Goal: Task Accomplishment & Management: Complete application form

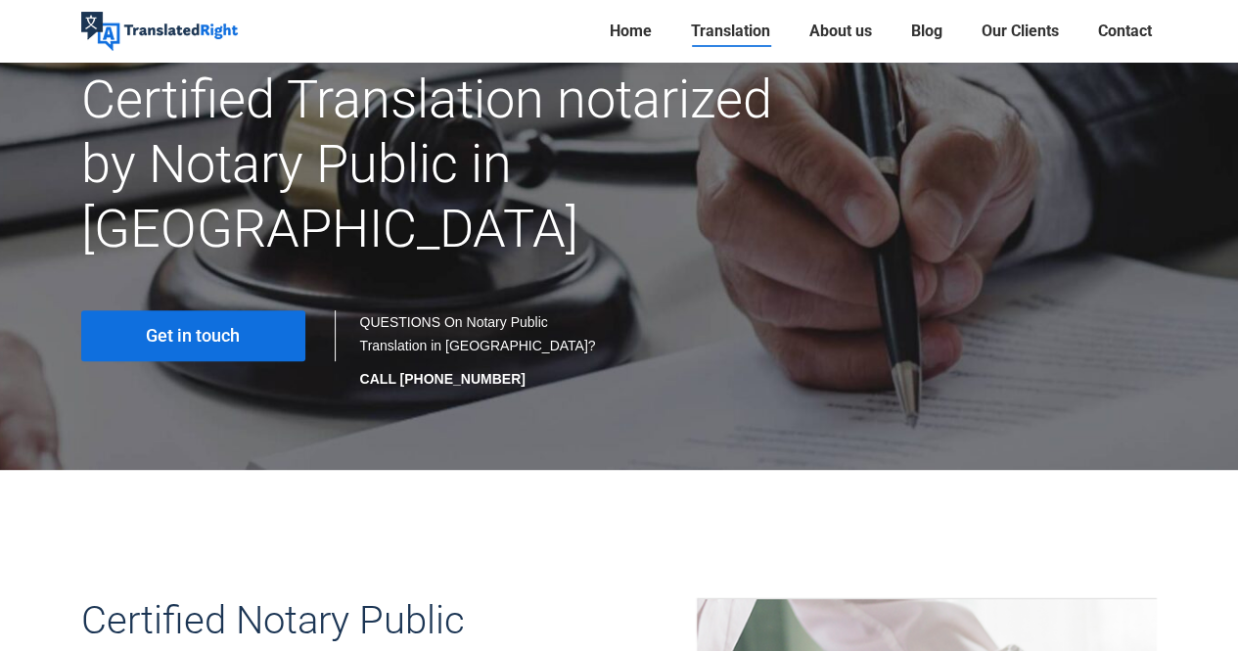
scroll to position [243, 0]
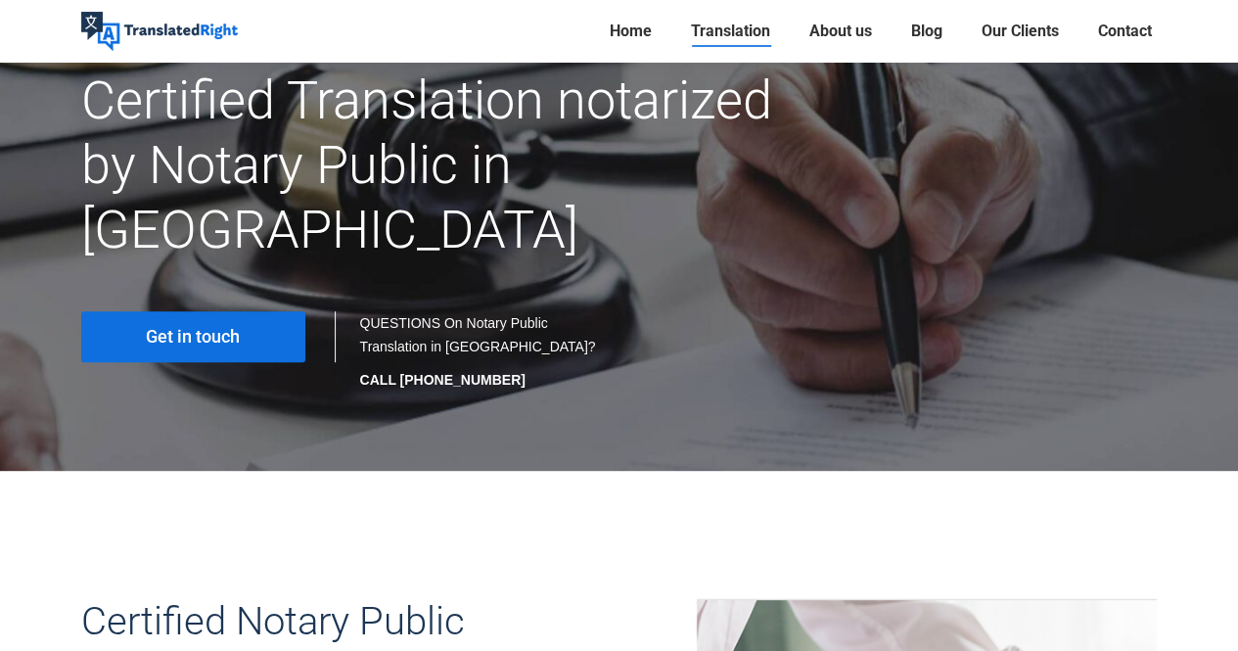
click at [242, 311] on link "Get in touch" at bounding box center [193, 336] width 224 height 51
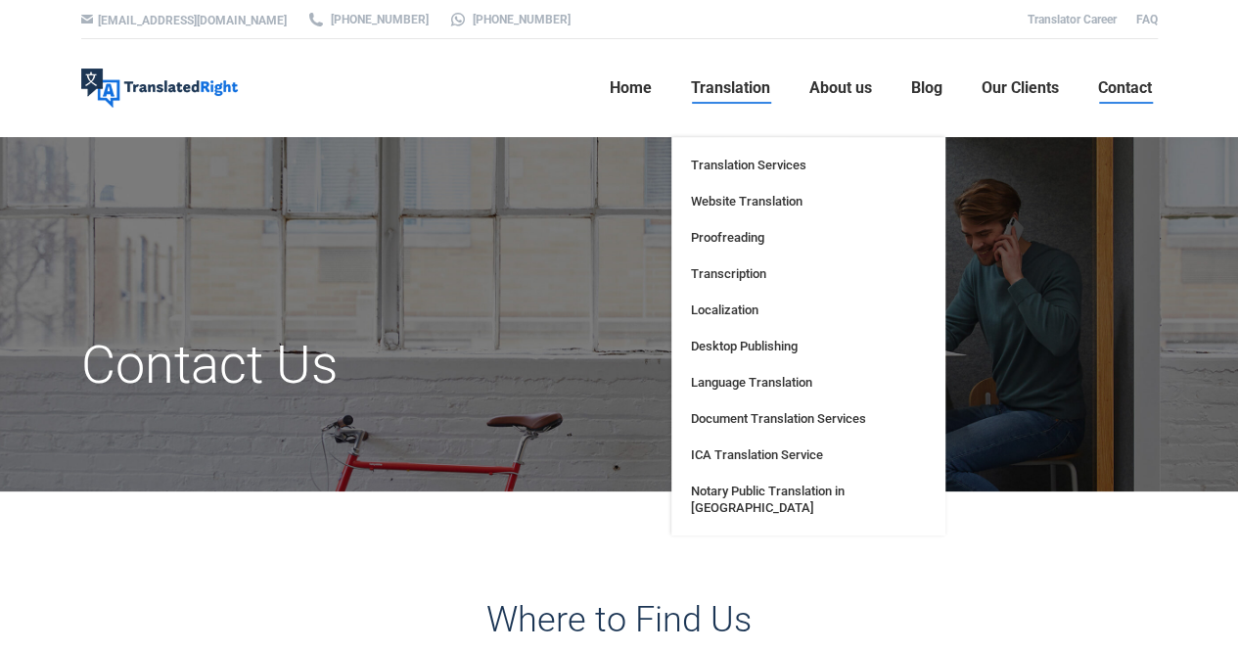
click at [722, 95] on span "Translation" at bounding box center [730, 88] width 79 height 20
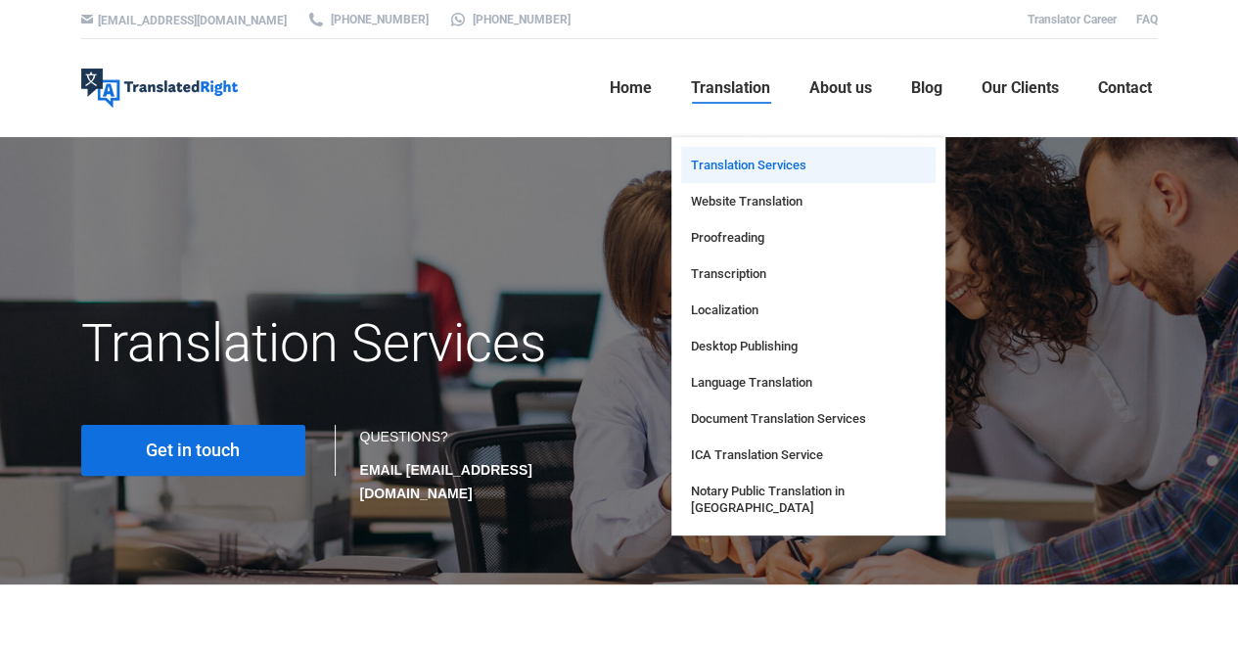
click at [741, 167] on span "Translation Services" at bounding box center [748, 165] width 115 height 17
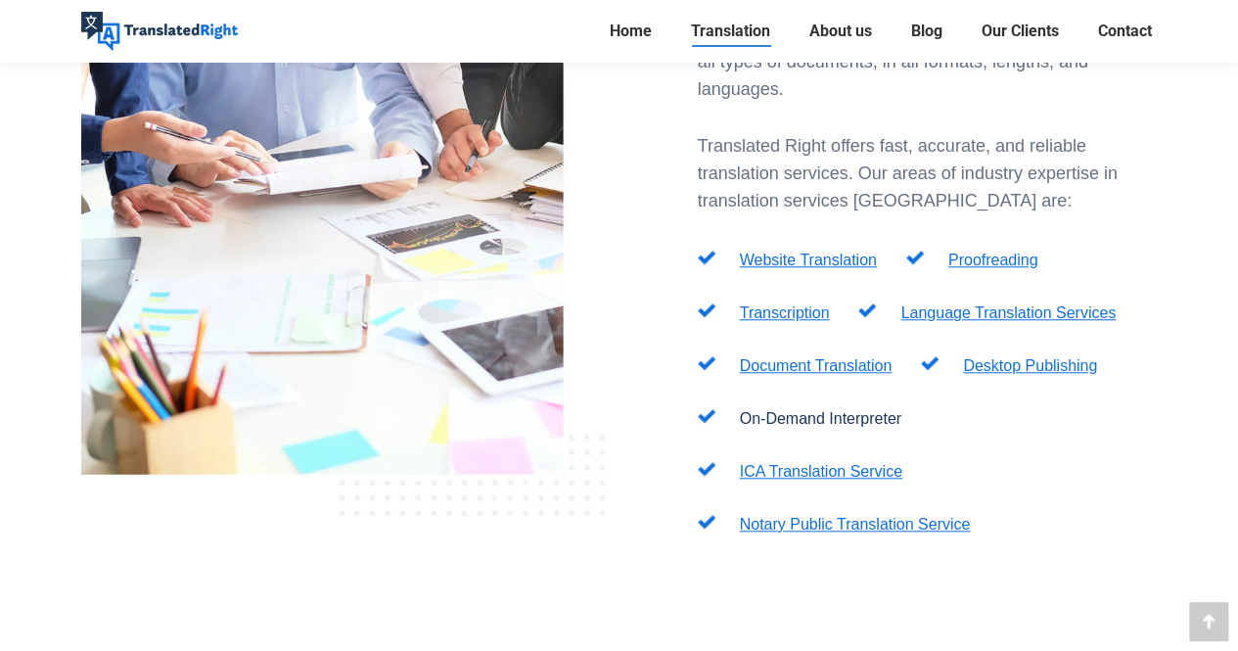
scroll to position [732, 0]
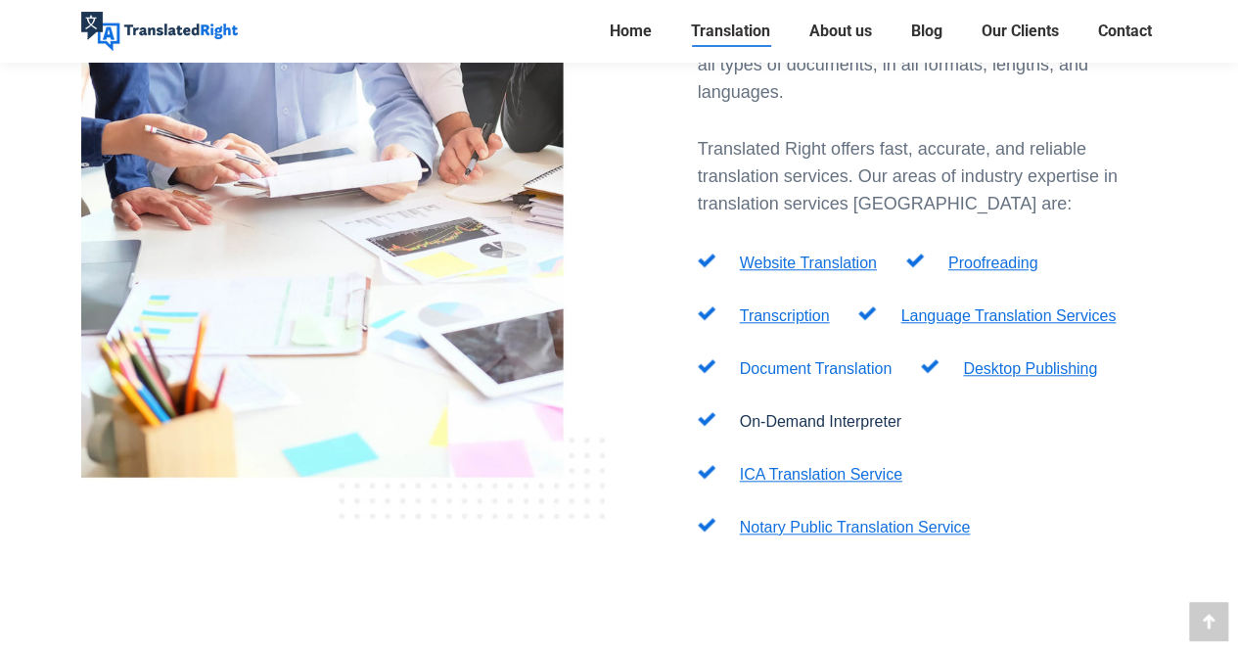
click at [831, 360] on link "Document Translation" at bounding box center [816, 368] width 153 height 17
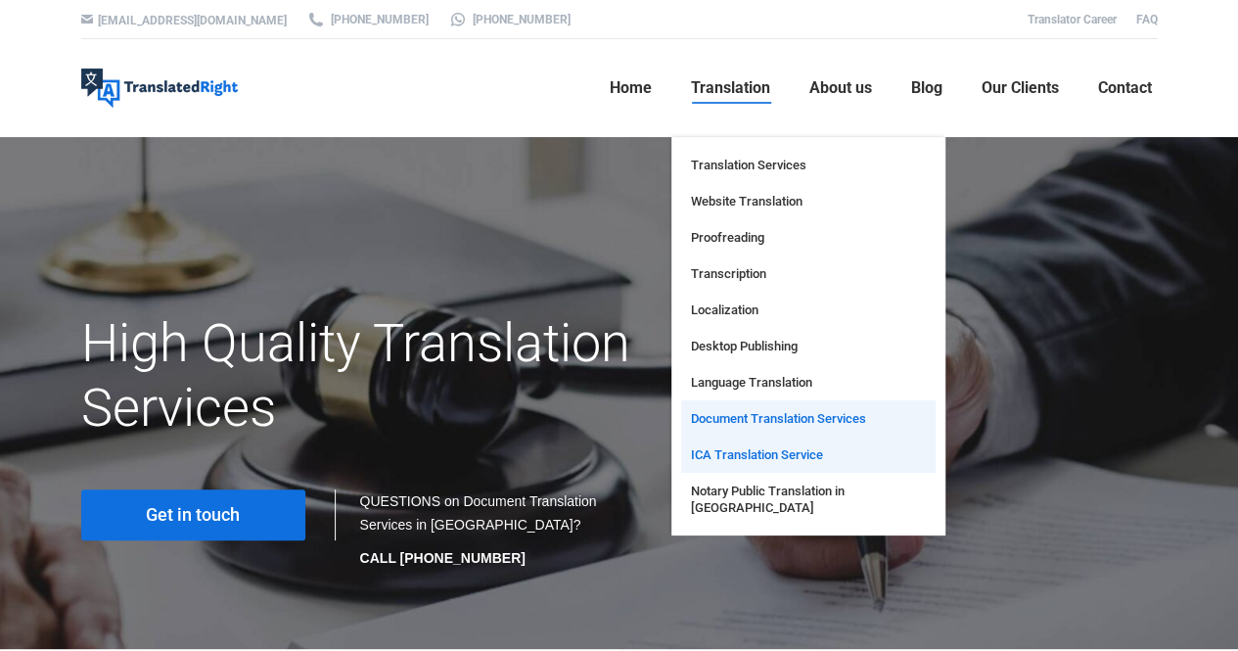
click at [748, 451] on span "ICA Translation Service" at bounding box center [757, 454] width 132 height 17
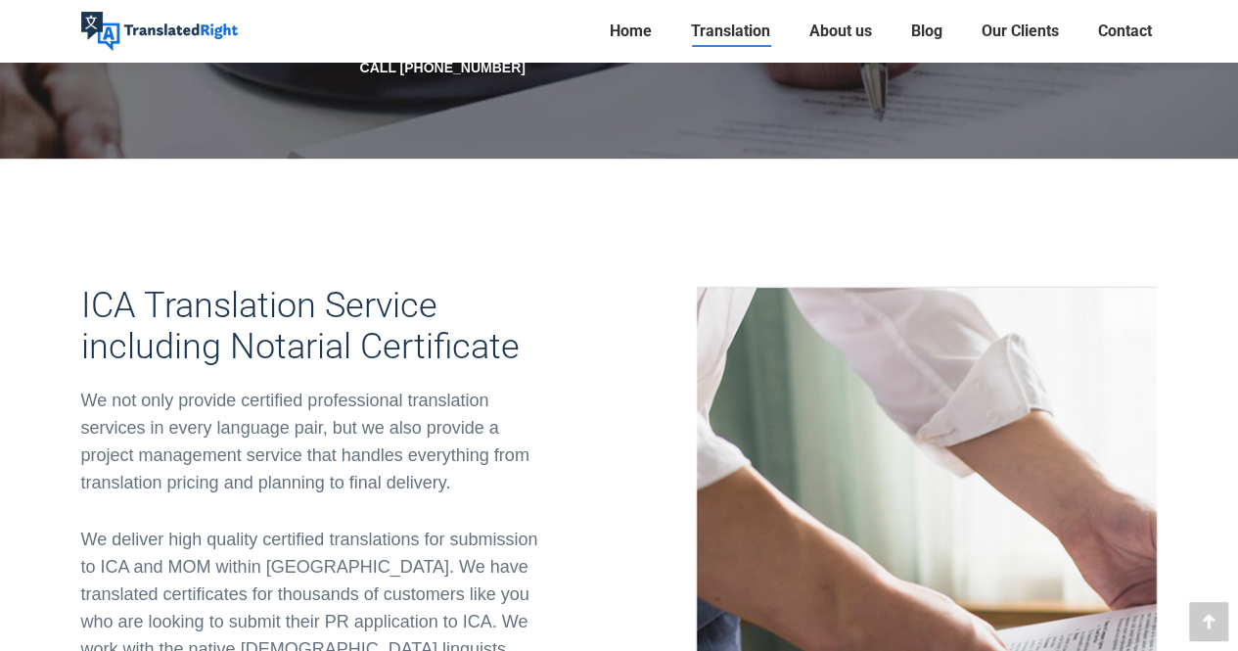
scroll to position [493, 0]
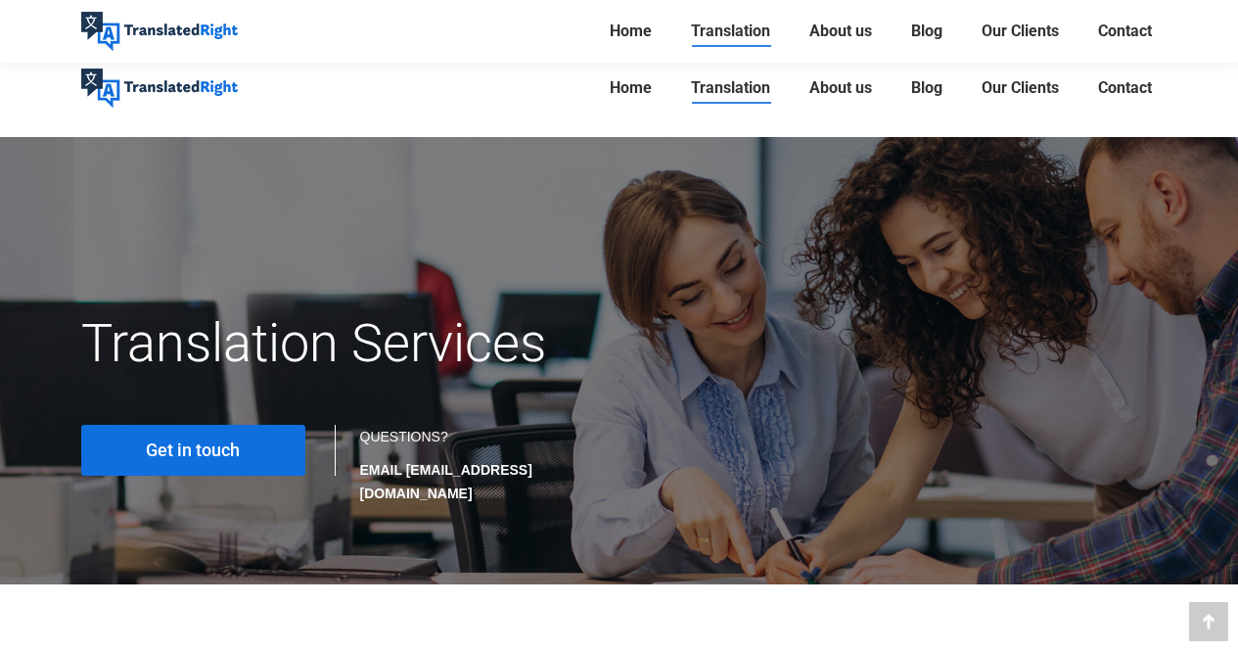
scroll to position [732, 0]
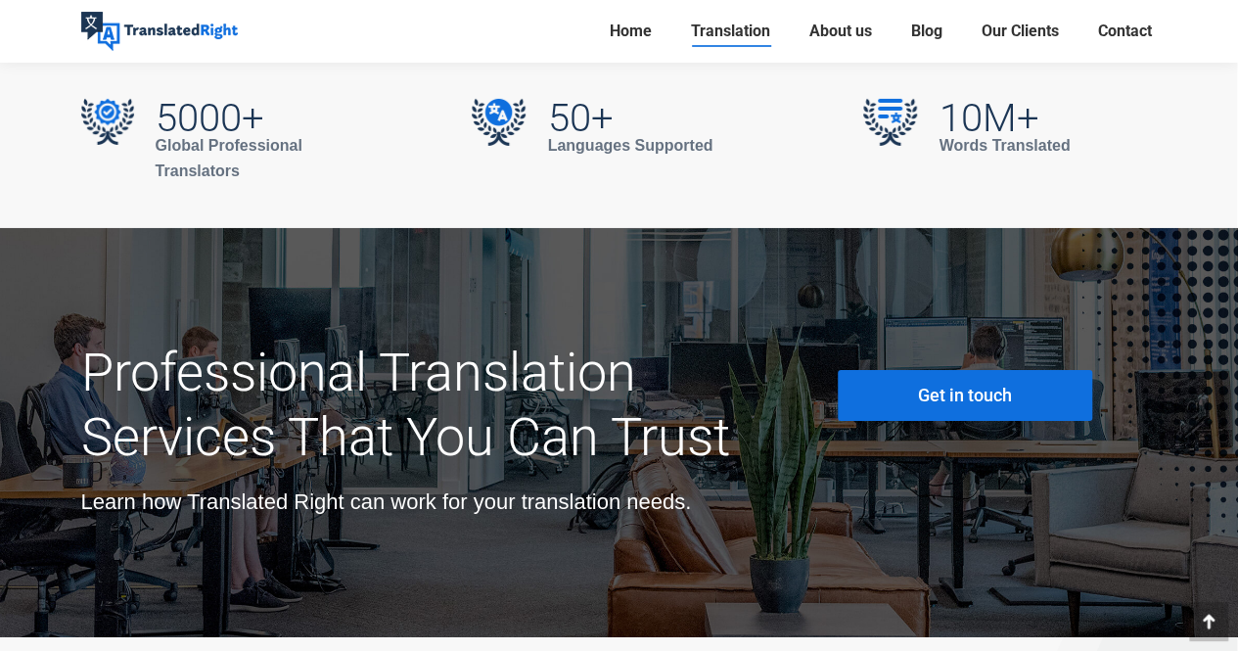
scroll to position [7006, 0]
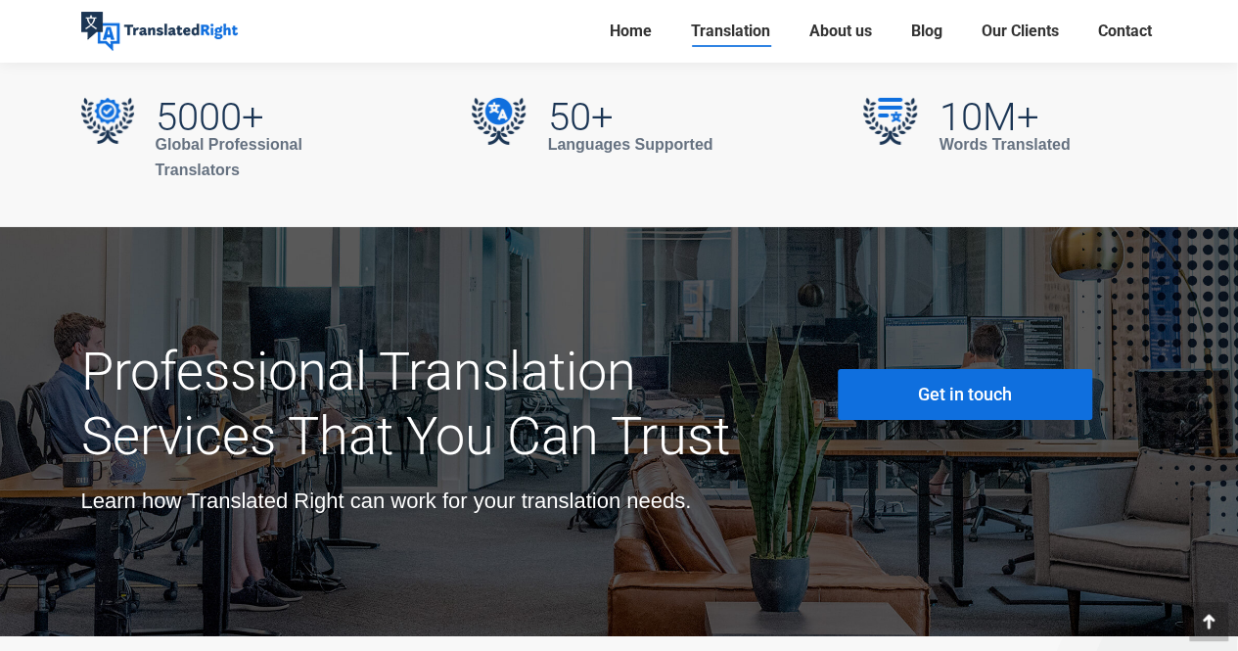
click at [883, 369] on link "Get in touch" at bounding box center [965, 394] width 254 height 51
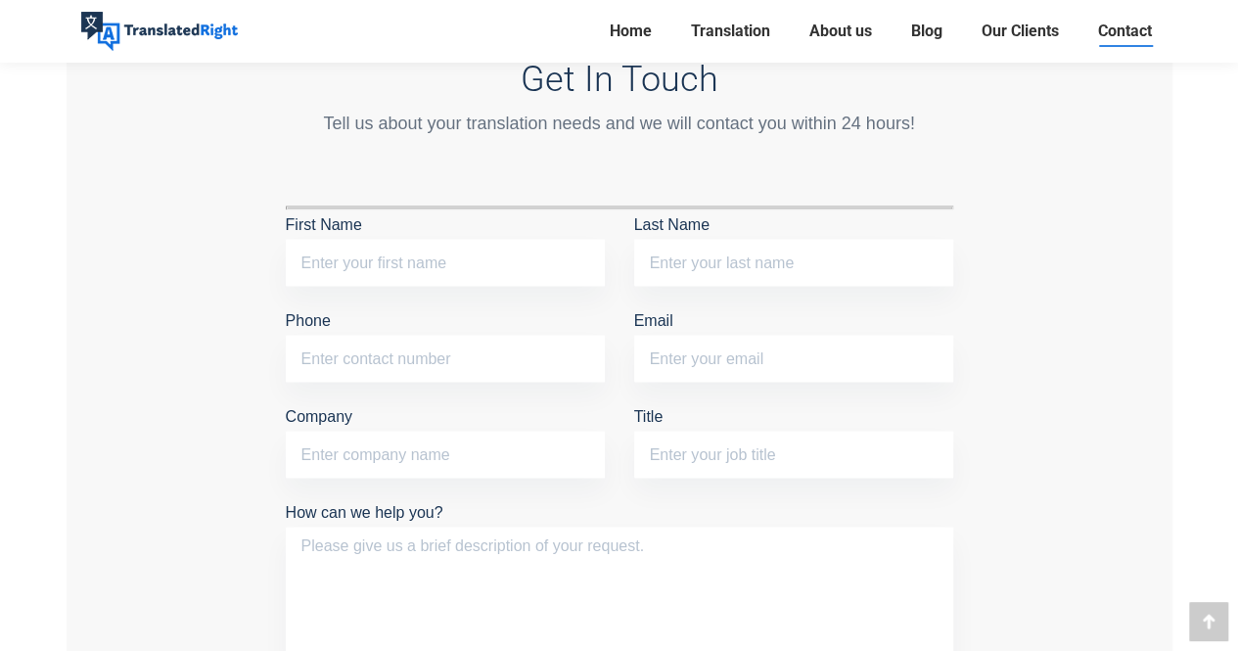
scroll to position [1673, 0]
click at [507, 258] on input "First Name" at bounding box center [445, 260] width 319 height 47
type input "Gabriella"
type input "Iriawan"
drag, startPoint x: 485, startPoint y: 361, endPoint x: 217, endPoint y: 353, distance: 268.2
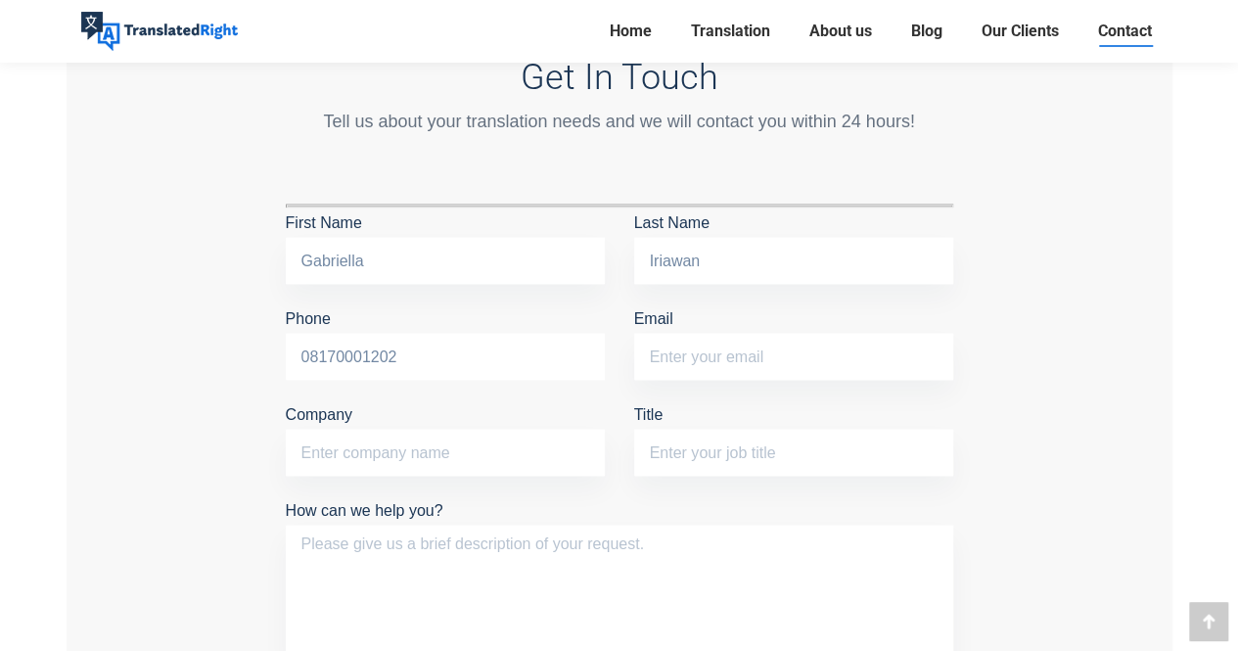
click at [217, 353] on div "Get In Touch Tell us about your translation needs and we will contact you withi…" at bounding box center [620, 404] width 1106 height 933
type input "98855334"
click at [691, 348] on input "Email" at bounding box center [793, 356] width 319 height 47
type input "[EMAIL_ADDRESS][DOMAIN_NAME]"
click at [570, 449] on input "Company" at bounding box center [445, 452] width 319 height 47
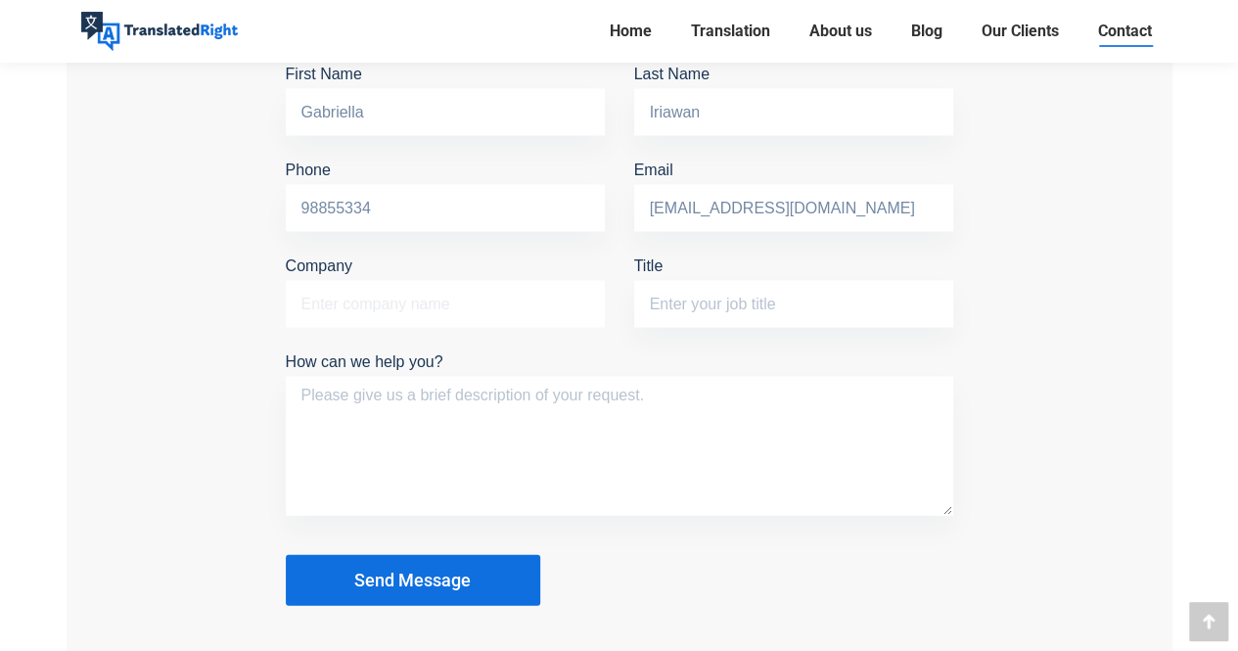
scroll to position [1818, 0]
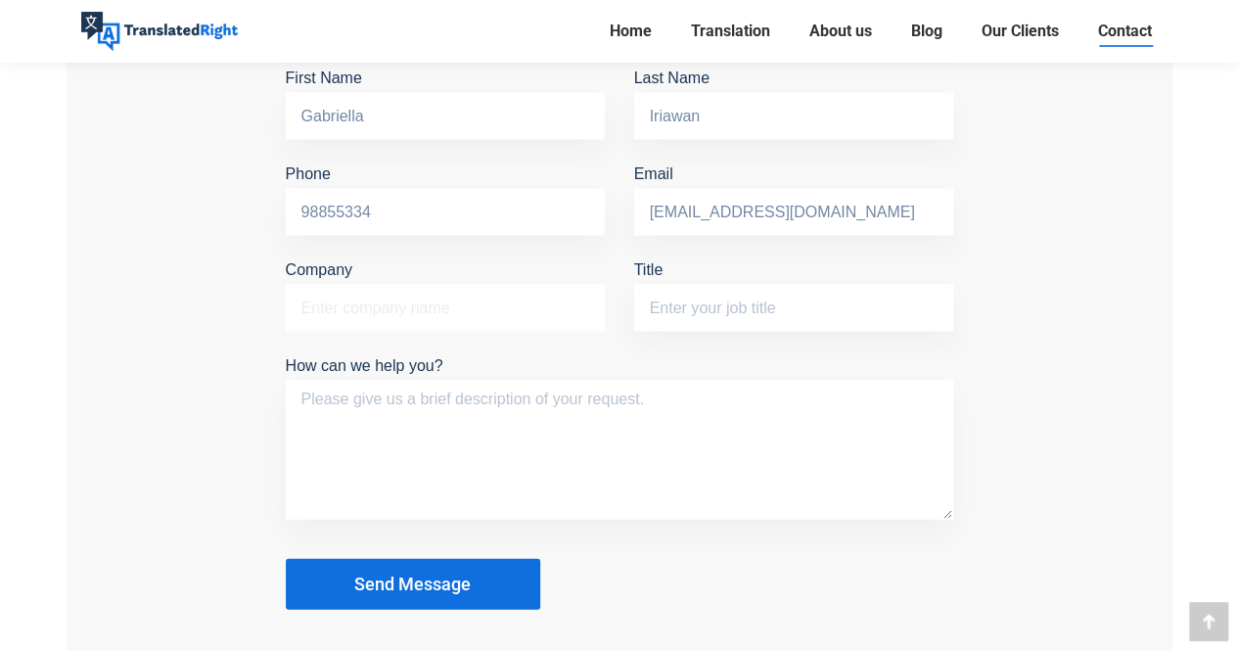
click at [444, 303] on input "Company" at bounding box center [445, 307] width 319 height 47
click at [715, 304] on input "Title" at bounding box center [793, 307] width 319 height 47
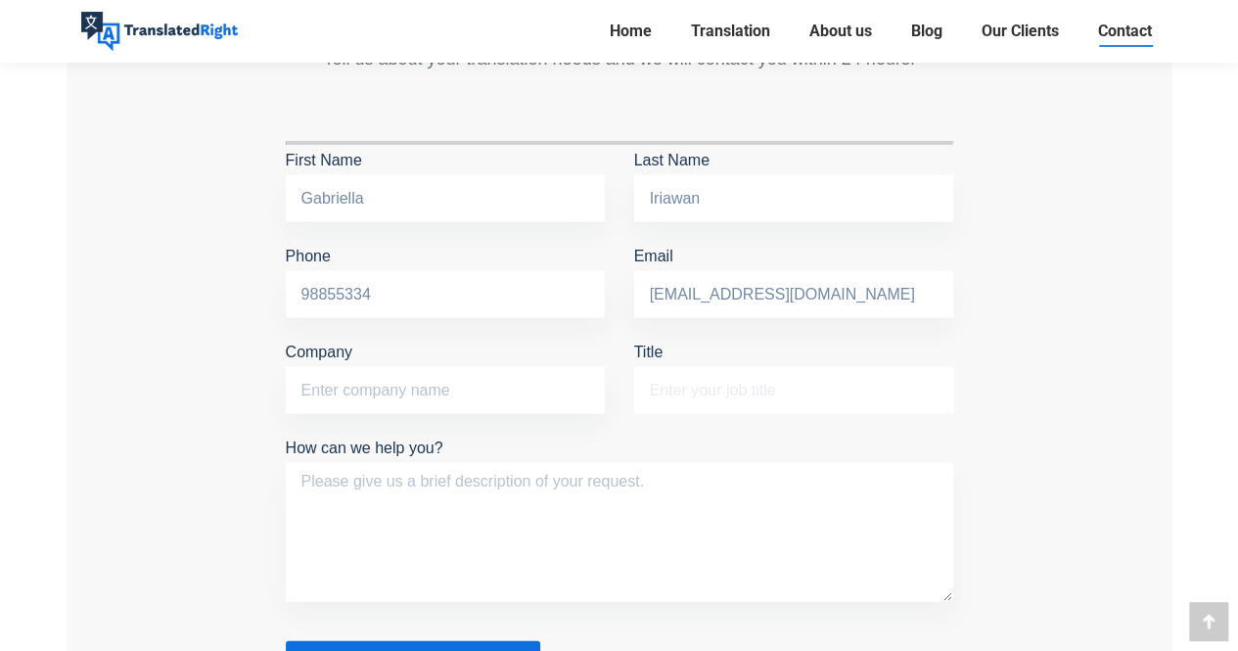
scroll to position [1734, 0]
click at [464, 384] on input "Company" at bounding box center [445, 391] width 319 height 47
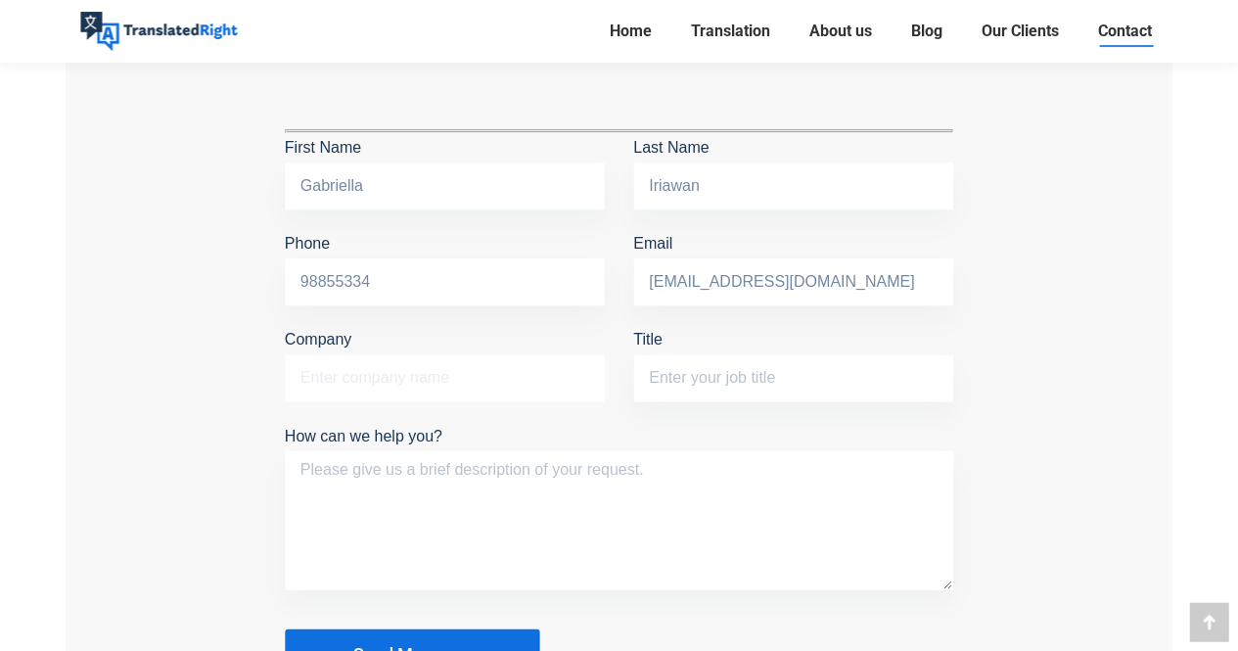
scroll to position [1747, 0]
click at [382, 390] on input "Company" at bounding box center [445, 378] width 319 height 47
click at [536, 400] on p "Company" at bounding box center [445, 369] width 319 height 86
click at [451, 372] on input "Company" at bounding box center [445, 378] width 319 height 47
type input "n"
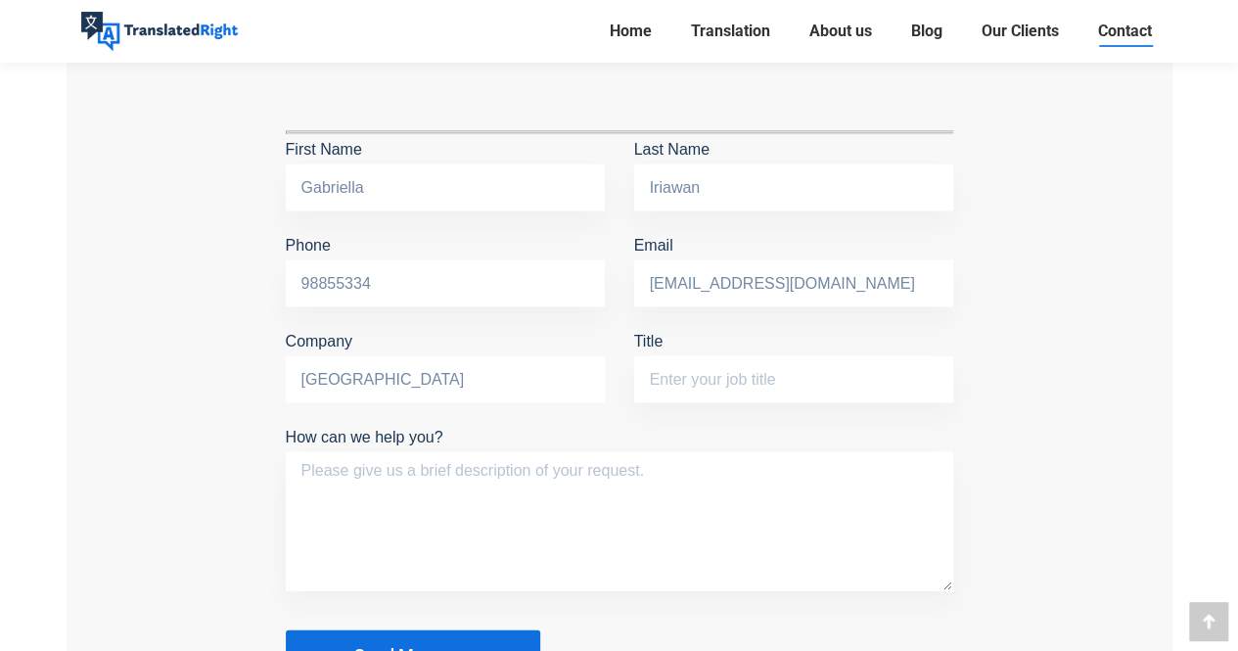
type input "Nanyang Technological University"
click at [767, 383] on input "Title" at bounding box center [793, 378] width 319 height 47
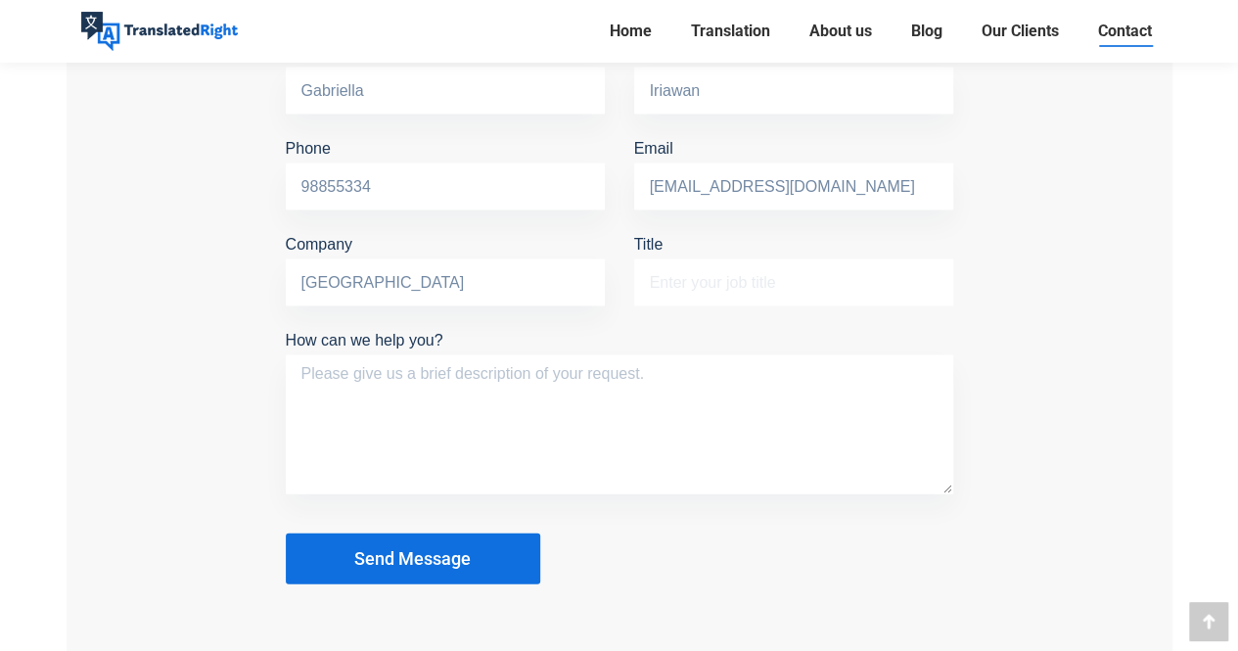
scroll to position [1842, 0]
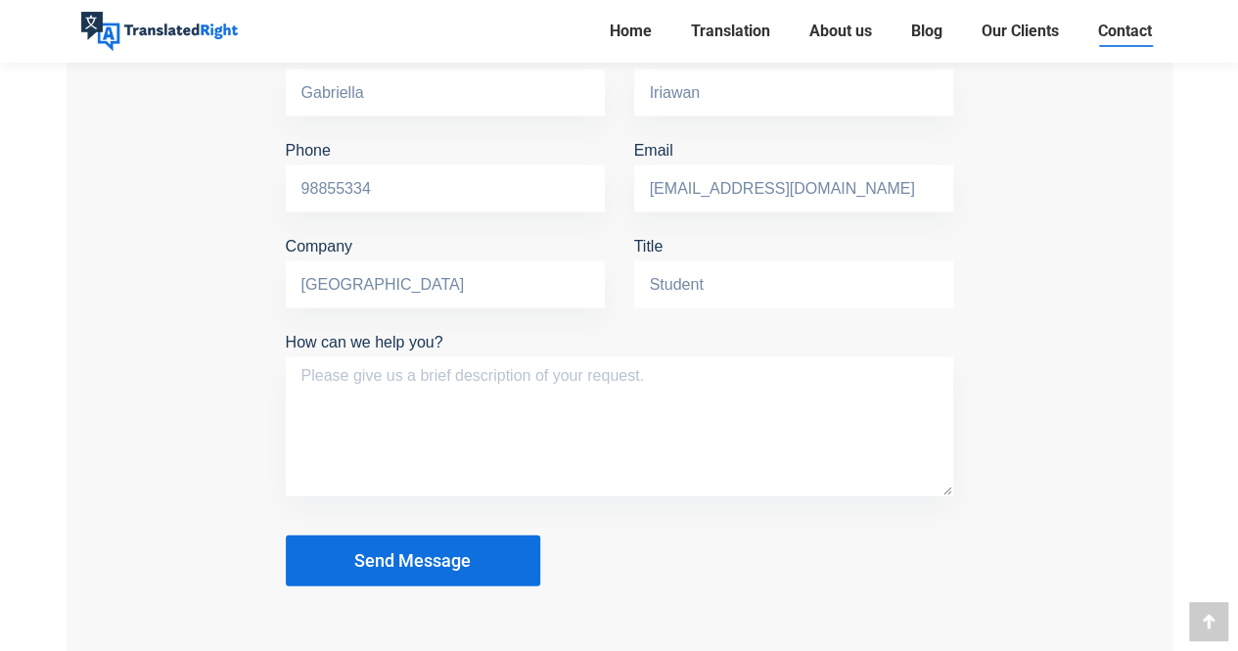
type input "Student"
click at [506, 370] on textarea "How can we help you?" at bounding box center [619, 425] width 667 height 139
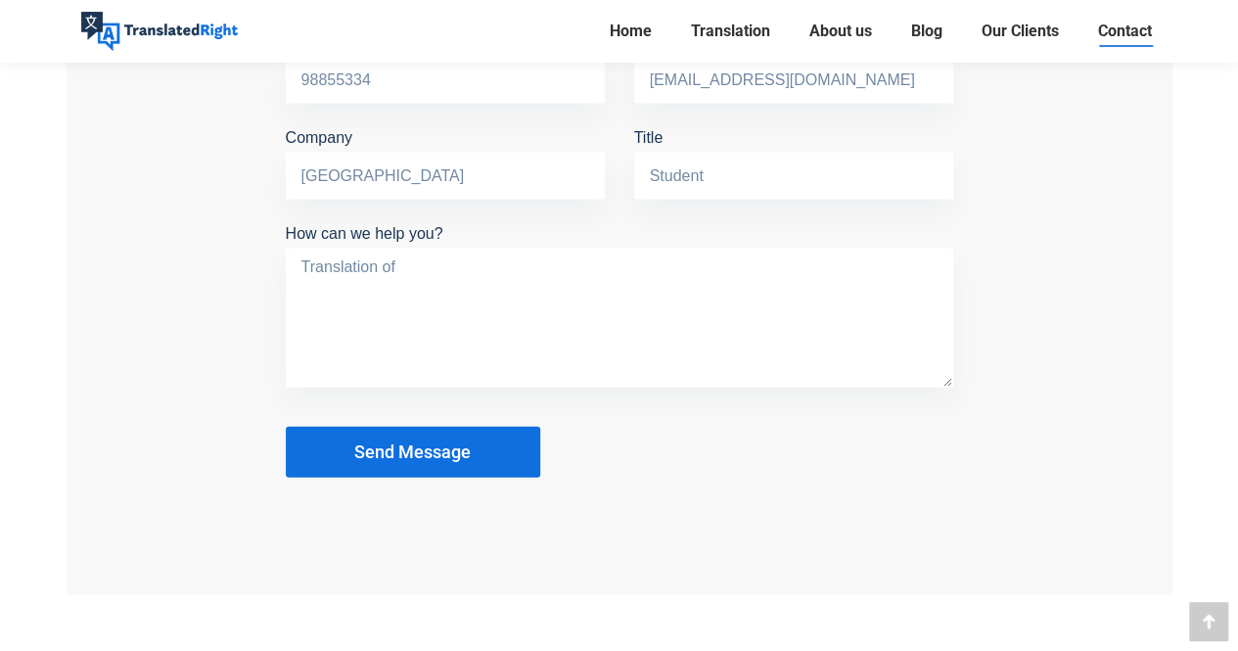
scroll to position [1947, 0]
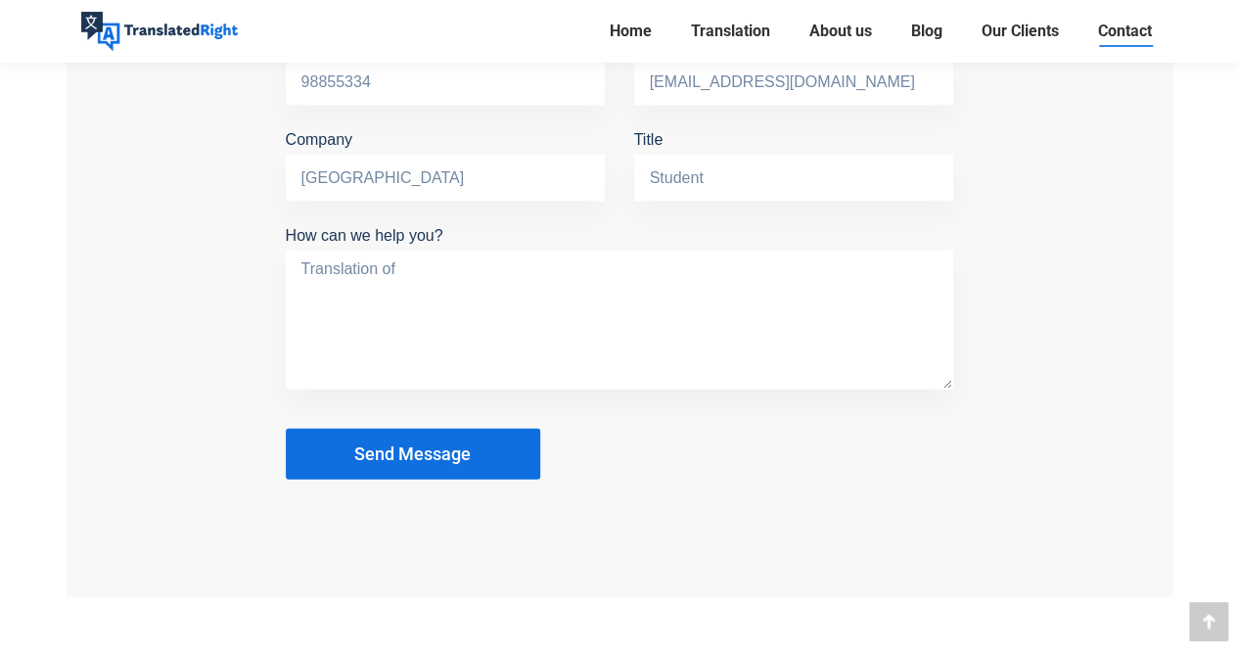
click at [489, 264] on textarea "Translation of" at bounding box center [619, 320] width 667 height 139
type textarea "Translation of Foreign ID"
click at [480, 443] on button "Send Message" at bounding box center [413, 454] width 254 height 51
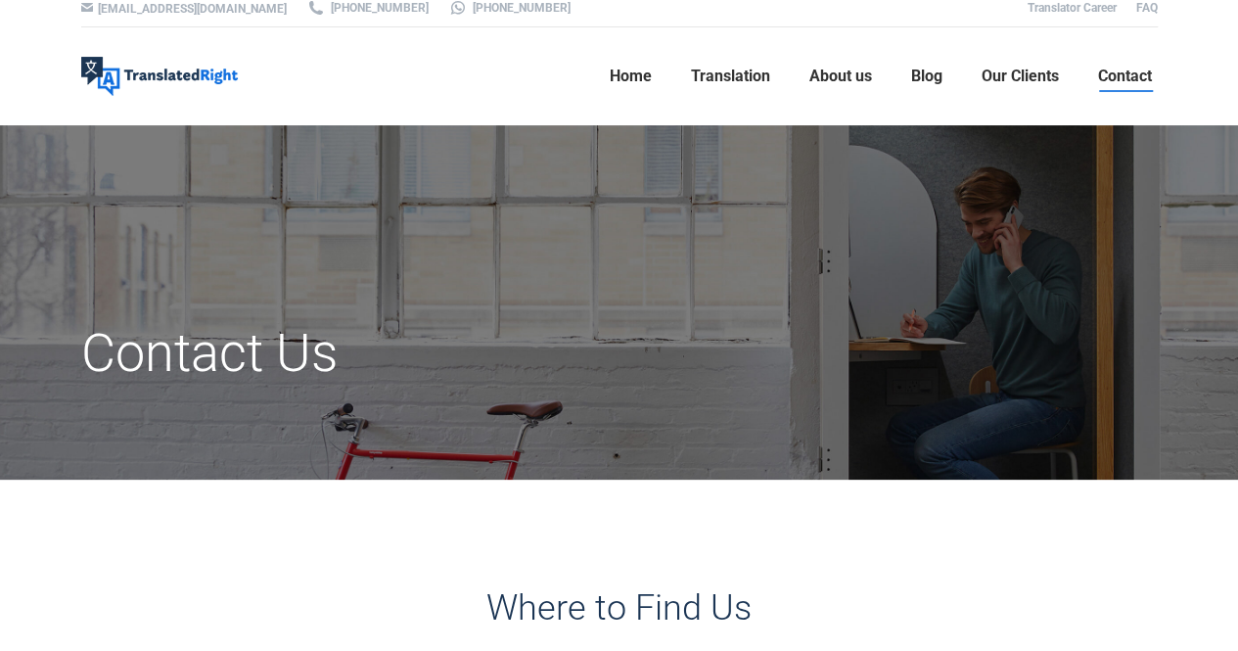
scroll to position [0, 0]
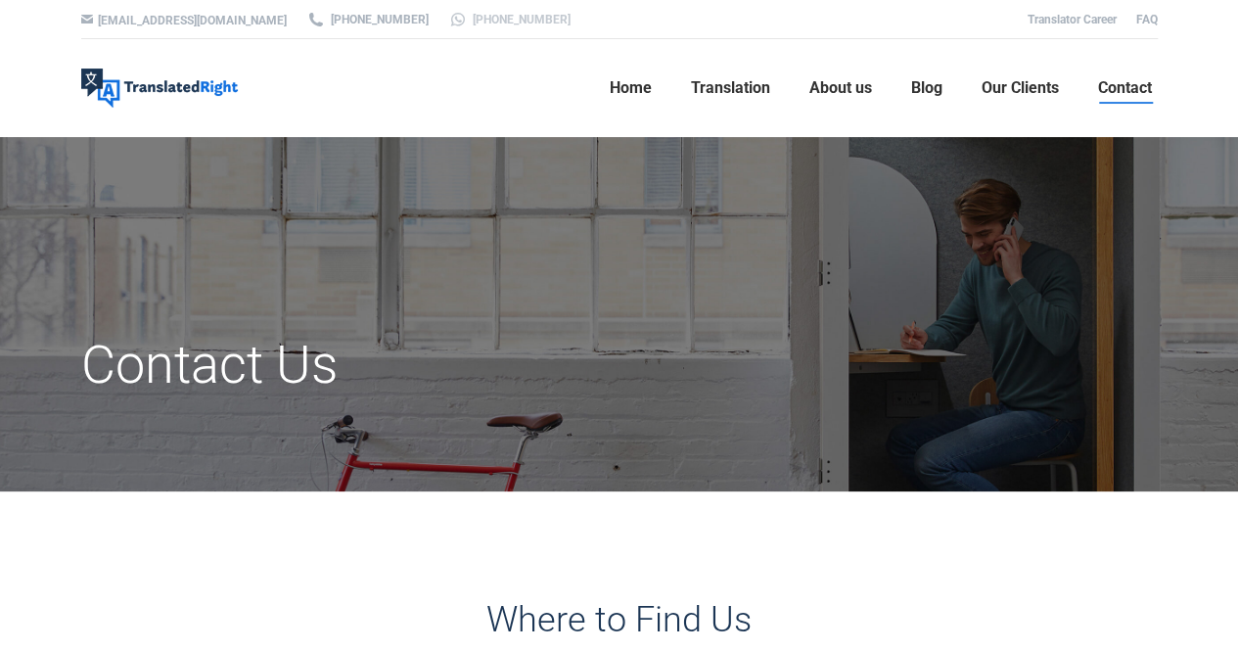
click at [448, 23] on link "[PHONE_NUMBER]" at bounding box center [509, 20] width 122 height 18
